Goal: Understand process/instructions: Learn about a topic

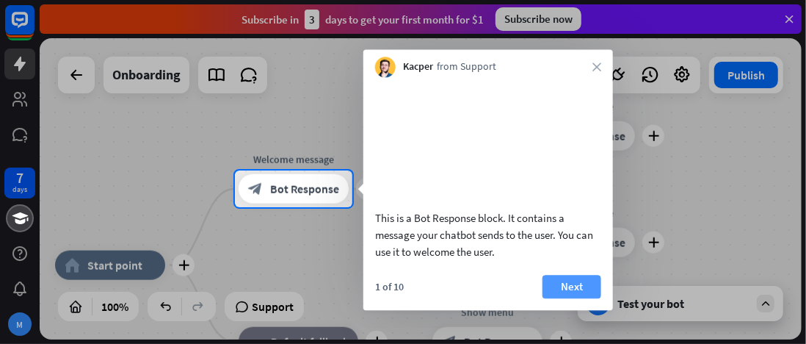
click at [568, 298] on button "Next" at bounding box center [571, 286] width 59 height 23
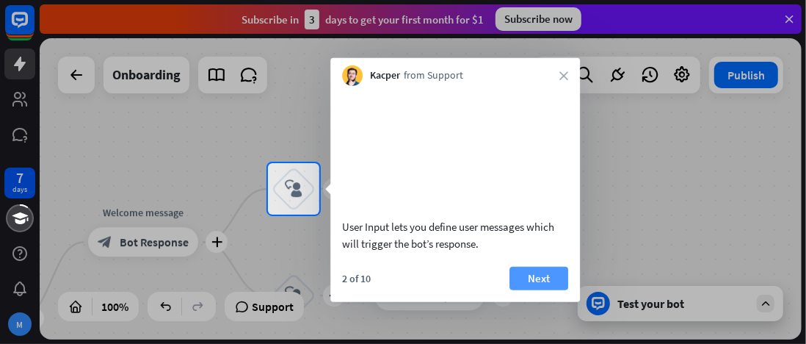
click at [537, 289] on button "Next" at bounding box center [538, 277] width 59 height 23
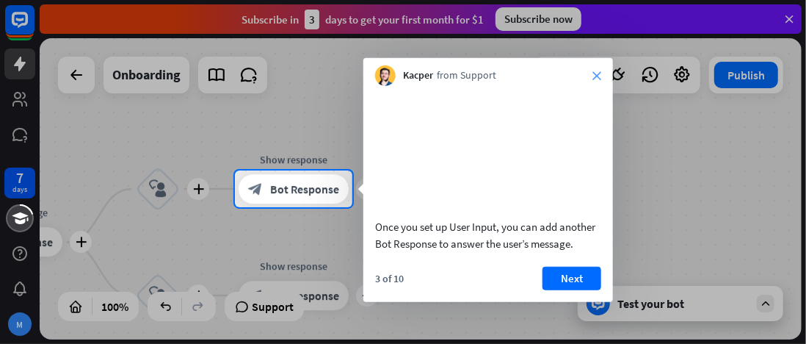
click at [596, 73] on icon "close" at bounding box center [596, 75] width 9 height 9
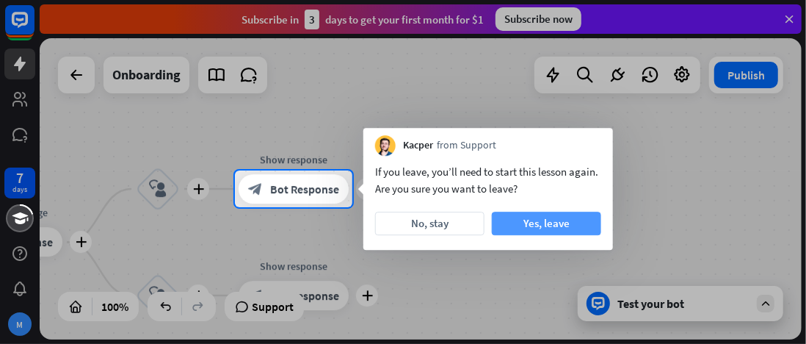
click at [537, 223] on button "Yes, leave" at bounding box center [546, 222] width 109 height 23
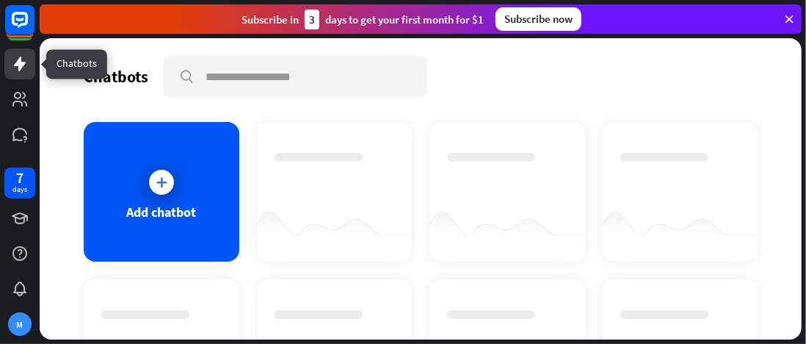
click at [21, 65] on icon at bounding box center [20, 64] width 12 height 15
click at [791, 21] on icon at bounding box center [789, 18] width 13 height 13
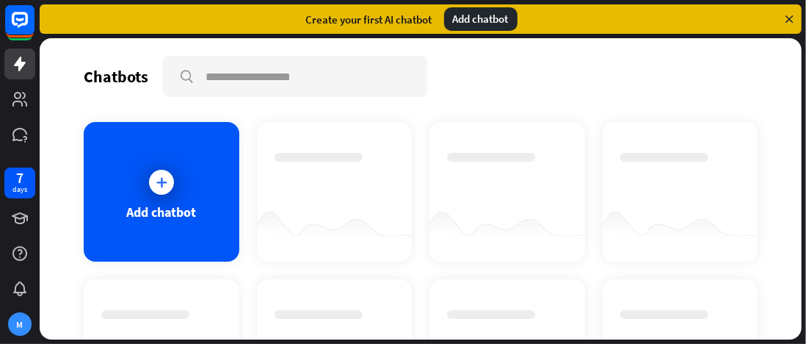
click at [787, 15] on icon at bounding box center [789, 18] width 13 height 13
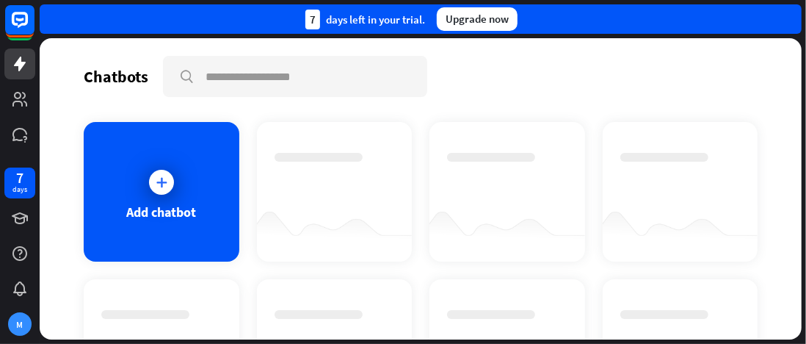
click at [787, 15] on div "7 days left in your trial. Upgrade now" at bounding box center [421, 18] width 762 height 29
